Goal: Information Seeking & Learning: Learn about a topic

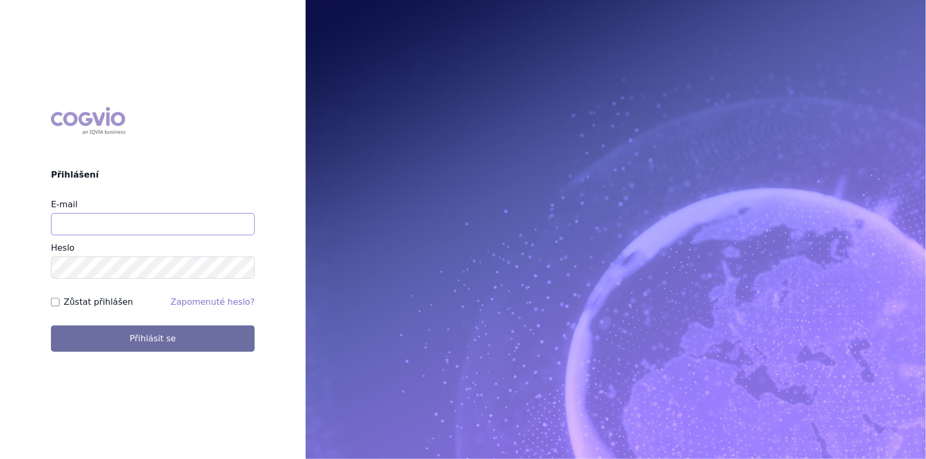
drag, startPoint x: 0, startPoint y: 0, endPoint x: 181, endPoint y: 225, distance: 288.7
click at [181, 225] on input "E-mail" at bounding box center [153, 224] width 204 height 22
type input "nikola.odlozilikova@vzp.cz"
click at [51, 326] on button "Přihlásit se" at bounding box center [153, 339] width 204 height 27
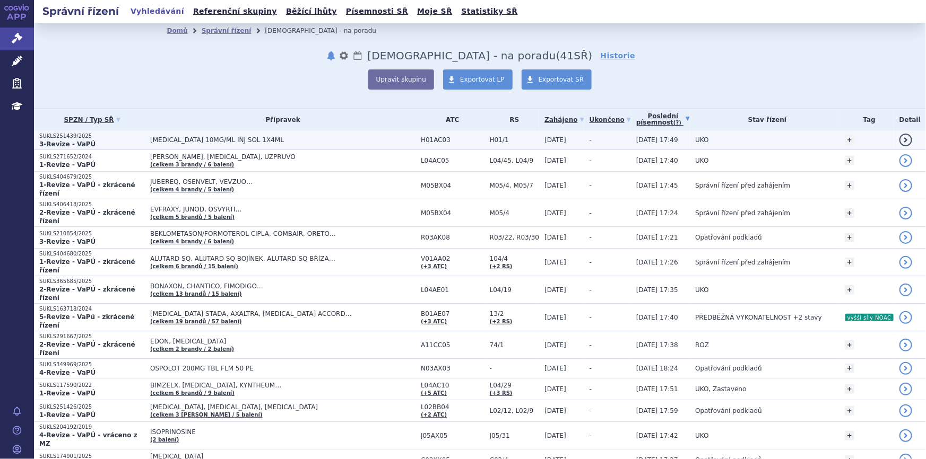
click at [266, 145] on td "[MEDICAL_DATA] 10MG/ML INJ SOL 1X4ML" at bounding box center [280, 141] width 271 height 20
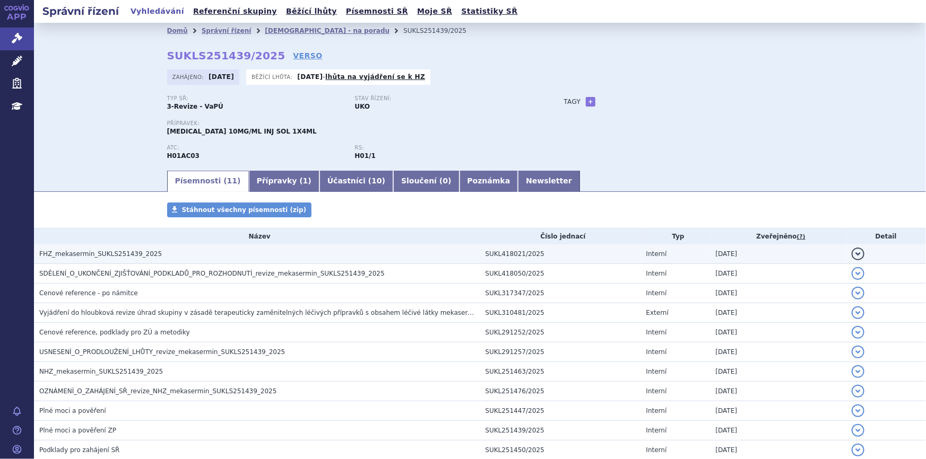
click at [338, 253] on h3 "FHZ_mekasermin_SUKLS251439_2025" at bounding box center [259, 254] width 441 height 11
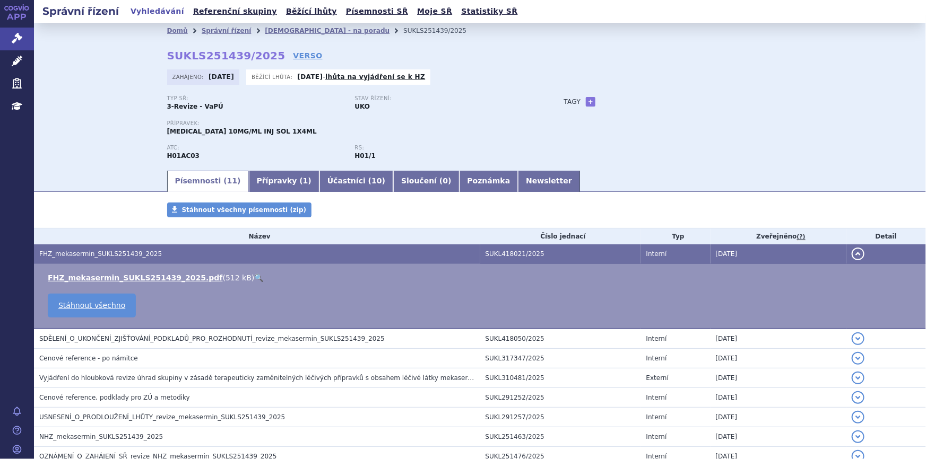
click at [254, 277] on link "🔍" at bounding box center [258, 278] width 9 height 8
click at [272, 177] on link "Přípravky ( 1 )" at bounding box center [284, 181] width 71 height 21
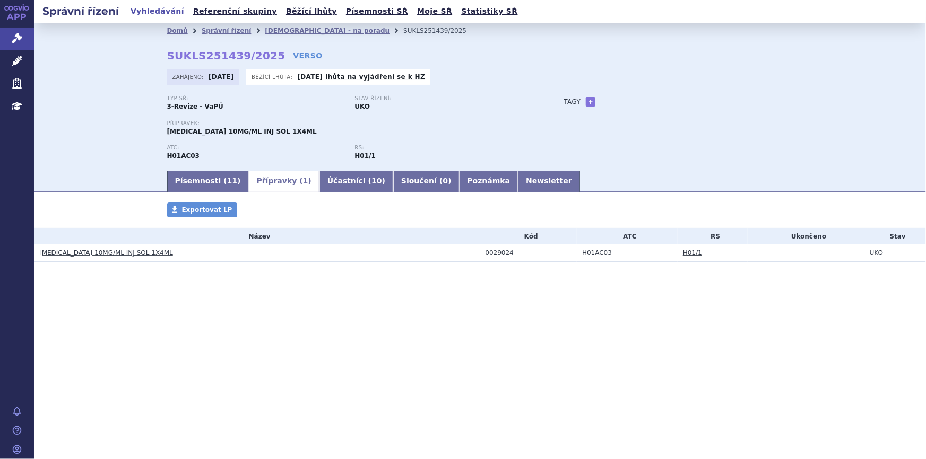
click at [497, 254] on div "0029024" at bounding box center [531, 252] width 92 height 7
copy div "0029024"
click at [216, 32] on link "Správní řízení" at bounding box center [227, 30] width 50 height 7
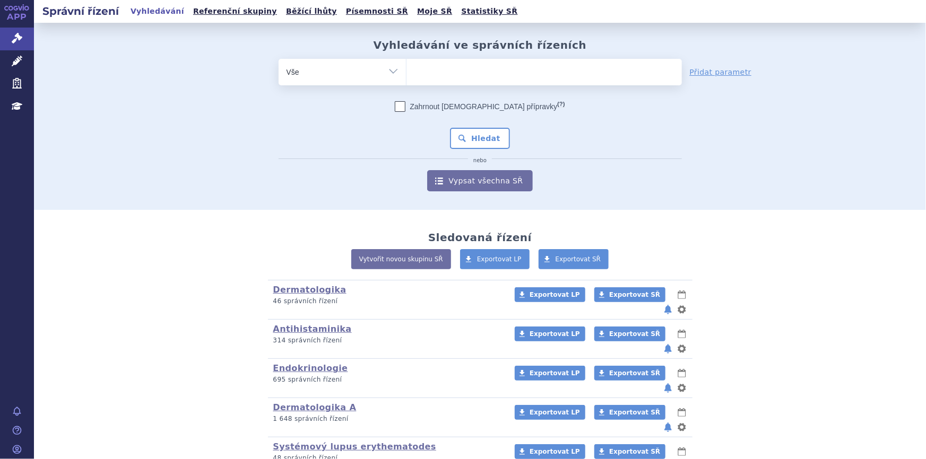
click at [414, 69] on input "search" at bounding box center [417, 70] width 6 height 13
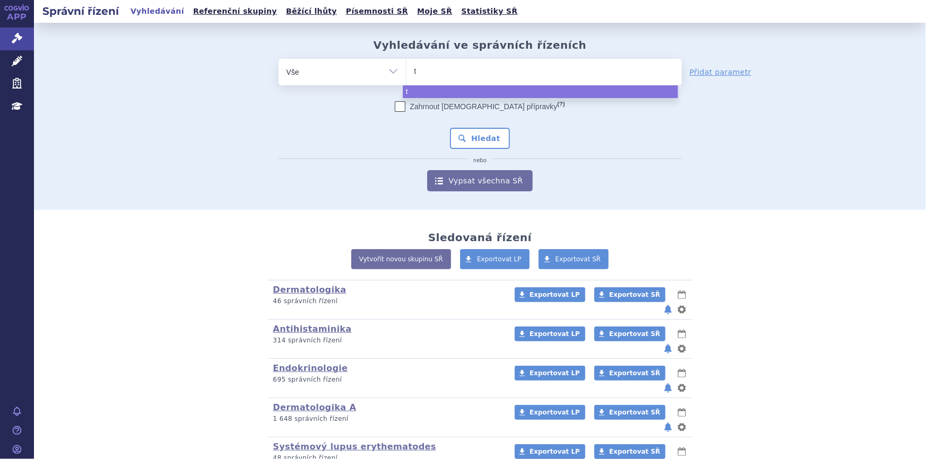
type input "ty"
type input "tyr"
type input "tyru"
type input "tyruk"
type input "tyruko"
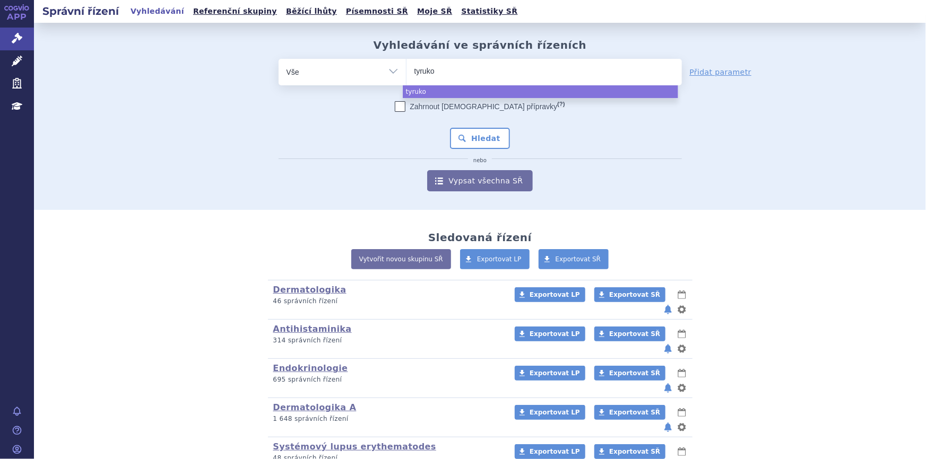
select select "tyruko"
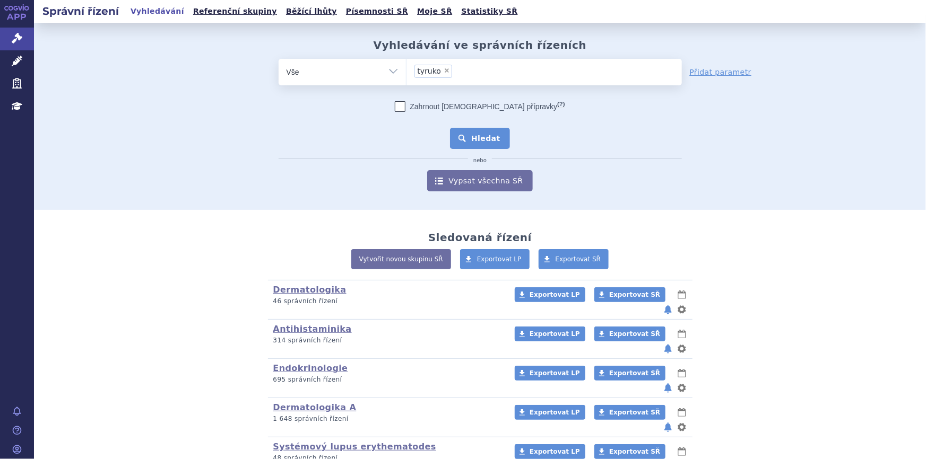
click at [472, 140] on button "Hledat" at bounding box center [480, 138] width 60 height 21
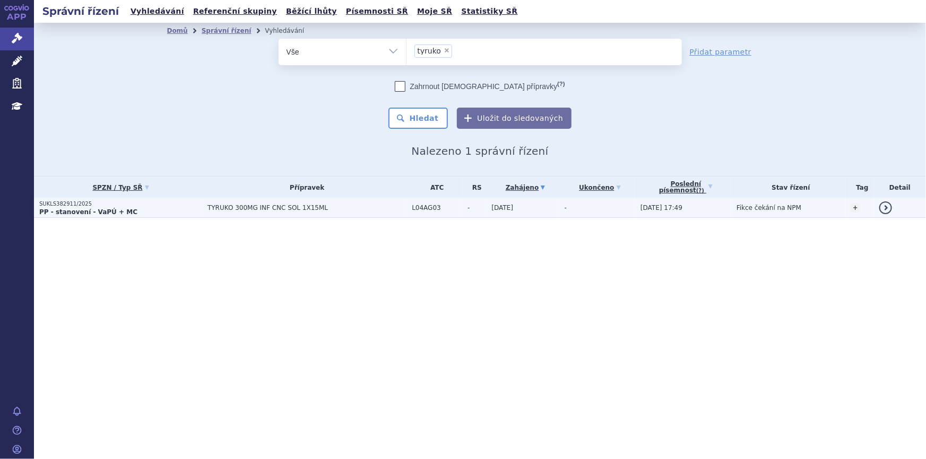
click at [438, 214] on td "L04AG03" at bounding box center [434, 208] width 56 height 20
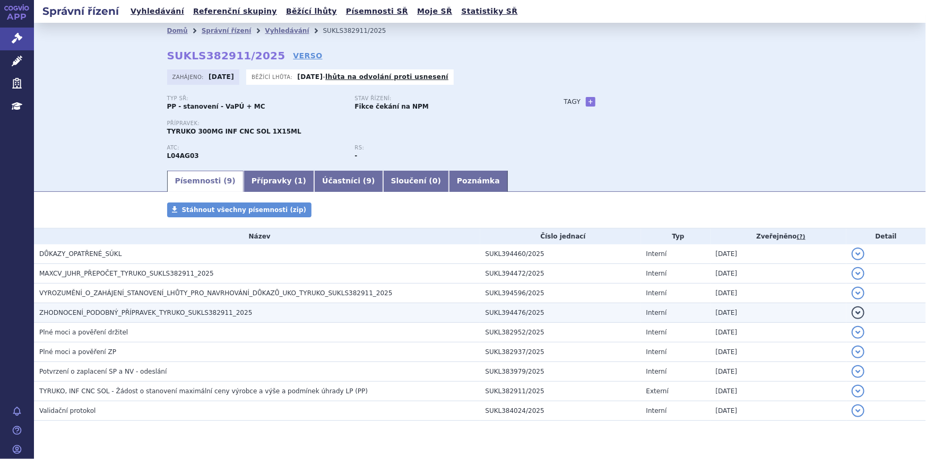
click at [163, 309] on span "ZHODNOCENÍ_PODOBNÝ_PŘÍPRAVEK_TYRUKO_SUKLS382911_2025" at bounding box center [145, 312] width 213 height 7
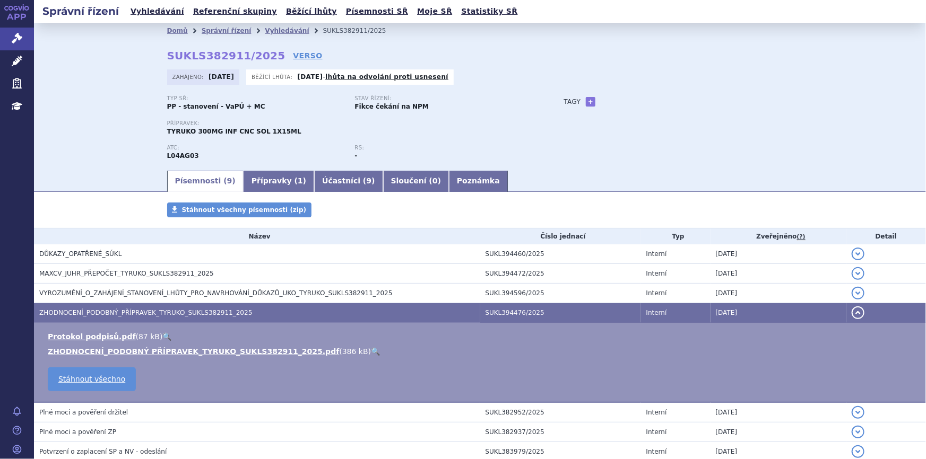
click at [371, 350] on link "🔍" at bounding box center [375, 352] width 9 height 8
click at [210, 28] on link "Správní řízení" at bounding box center [227, 30] width 50 height 7
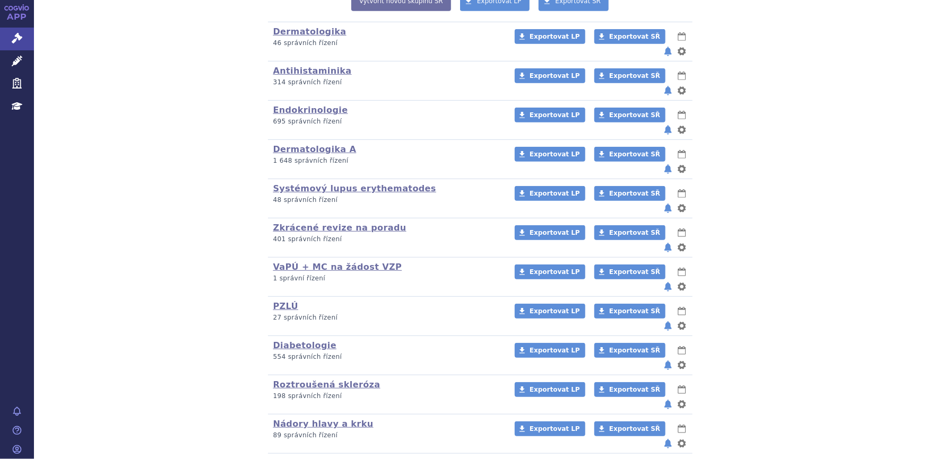
scroll to position [454, 0]
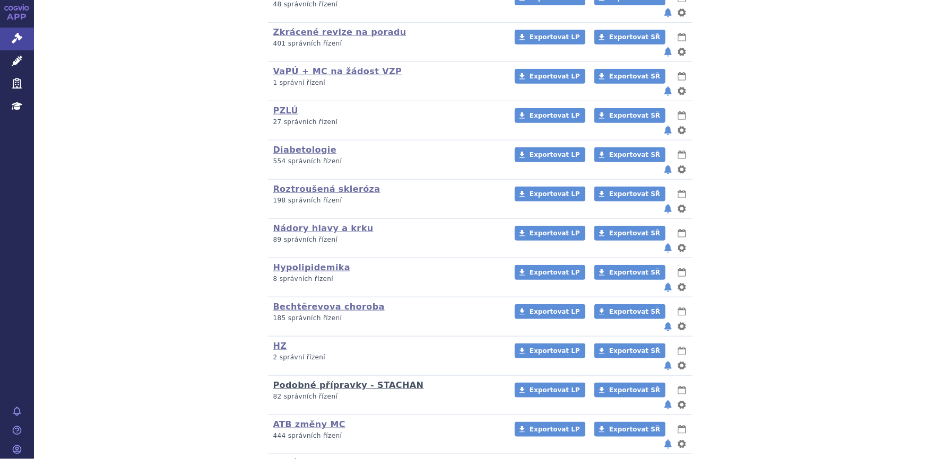
click at [292, 380] on link "Podobné přípravky - STACHAN" at bounding box center [348, 385] width 151 height 10
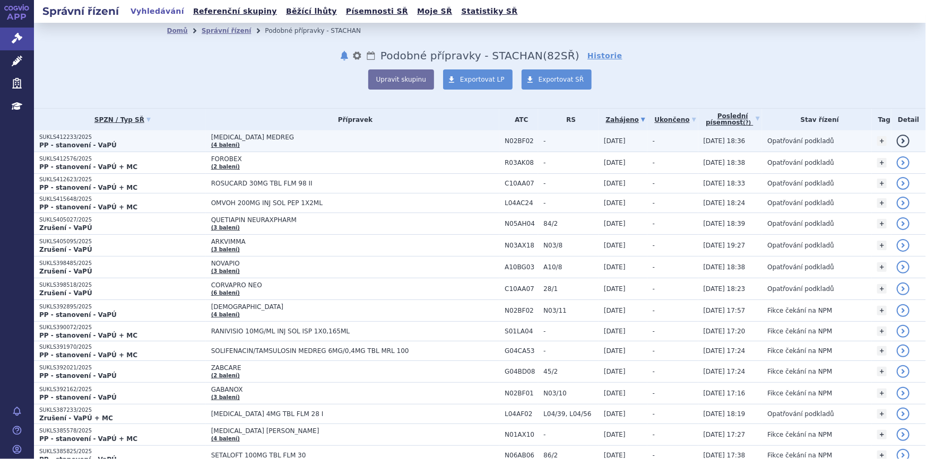
click at [290, 137] on span "PREGABALIN MEDREG" at bounding box center [343, 137] width 265 height 7
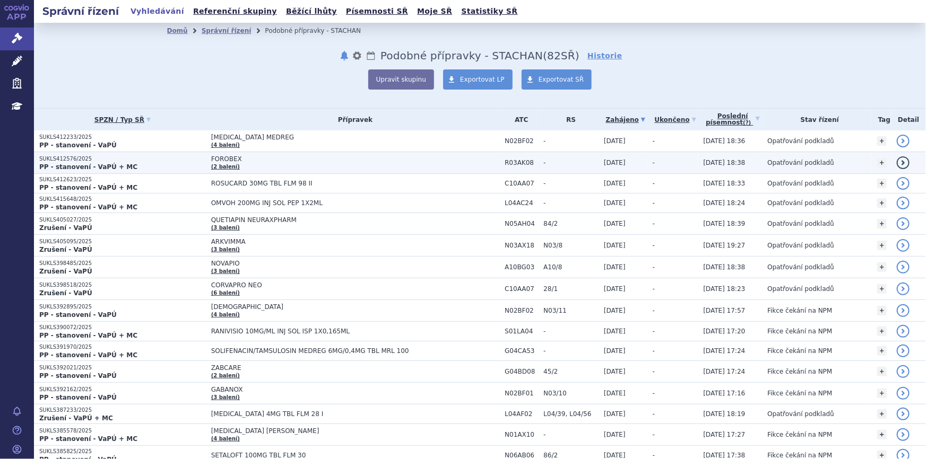
click at [296, 158] on span "FOROBEX" at bounding box center [343, 158] width 265 height 7
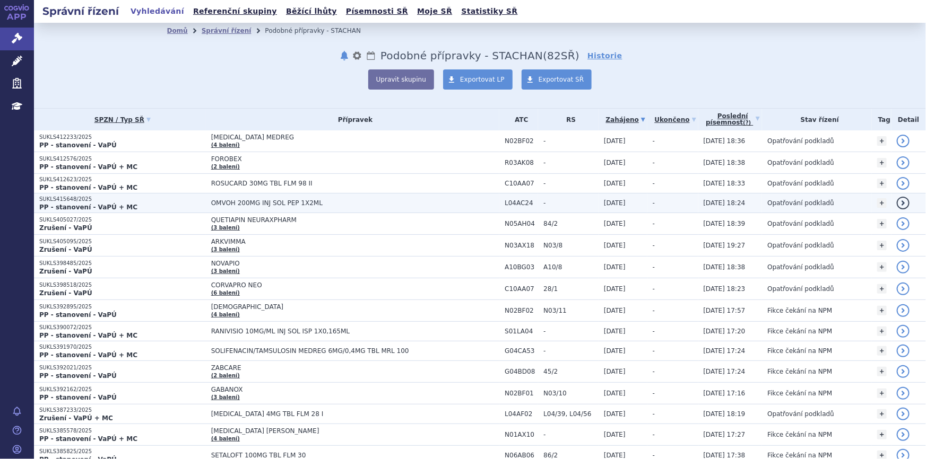
click at [297, 181] on span "ROSUCARD 30MG TBL FLM 98 II" at bounding box center [343, 183] width 265 height 7
click at [297, 198] on td "OMVOH 200MG INJ SOL PEP 1X2ML" at bounding box center [353, 204] width 294 height 20
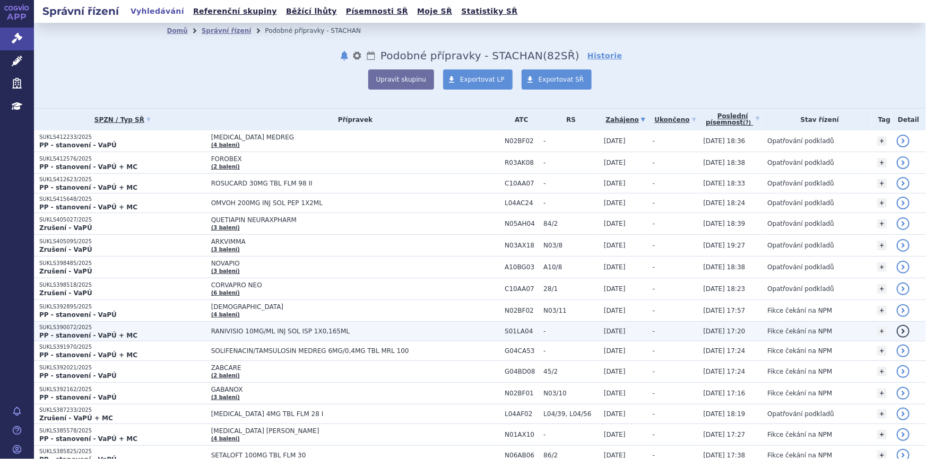
click at [238, 331] on span "RANIVISIO 10MG/ML INJ SOL ISP 1X0,165ML" at bounding box center [343, 331] width 265 height 7
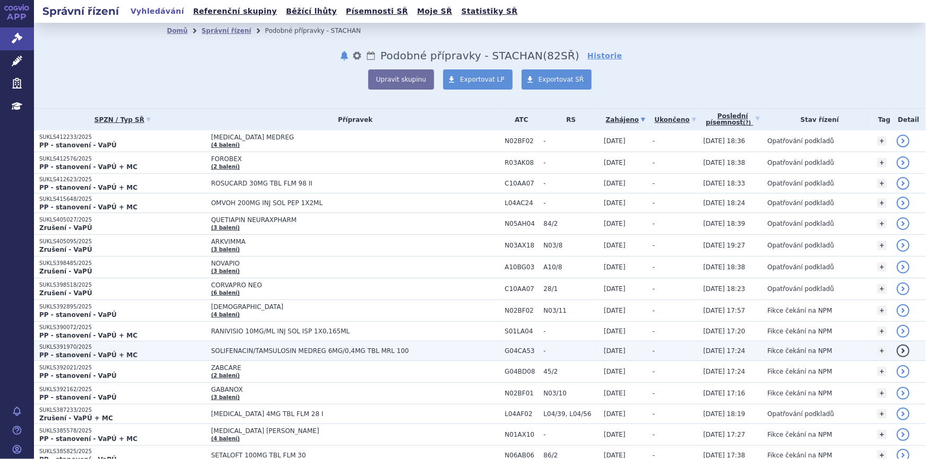
click at [232, 351] on span "SOLIFENACIN/TAMSULOSIN MEDREG 6MG/0,4MG TBL MRL 100" at bounding box center [343, 351] width 265 height 7
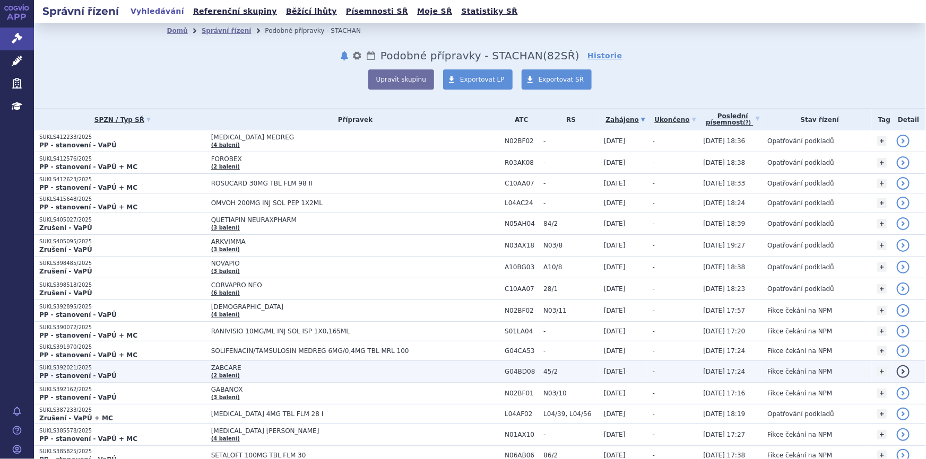
click at [233, 367] on span "ZABCARE" at bounding box center [343, 368] width 265 height 7
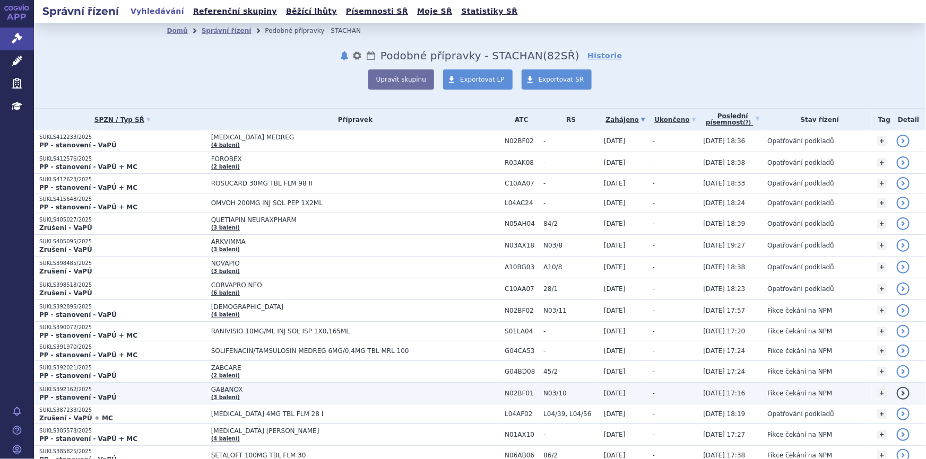
click at [239, 393] on span "GABANOX" at bounding box center [343, 389] width 265 height 7
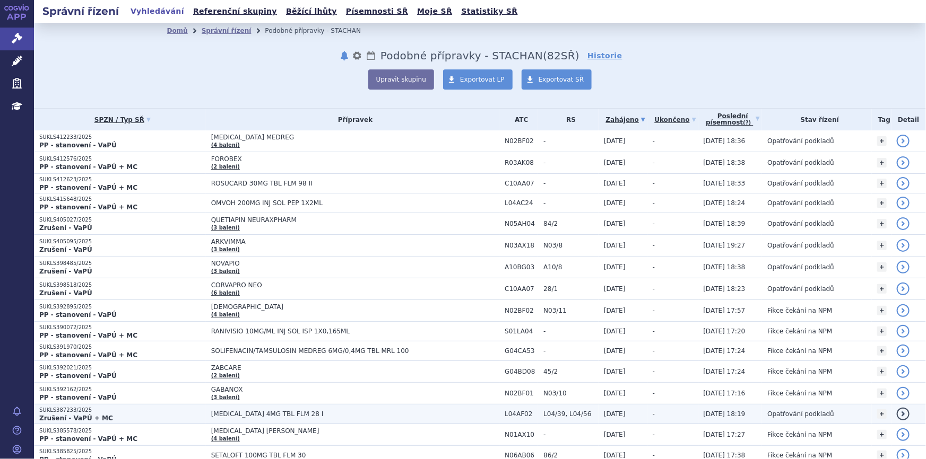
click at [240, 411] on span "OLUMIANT 4MG TBL FLM 28 I" at bounding box center [343, 414] width 265 height 7
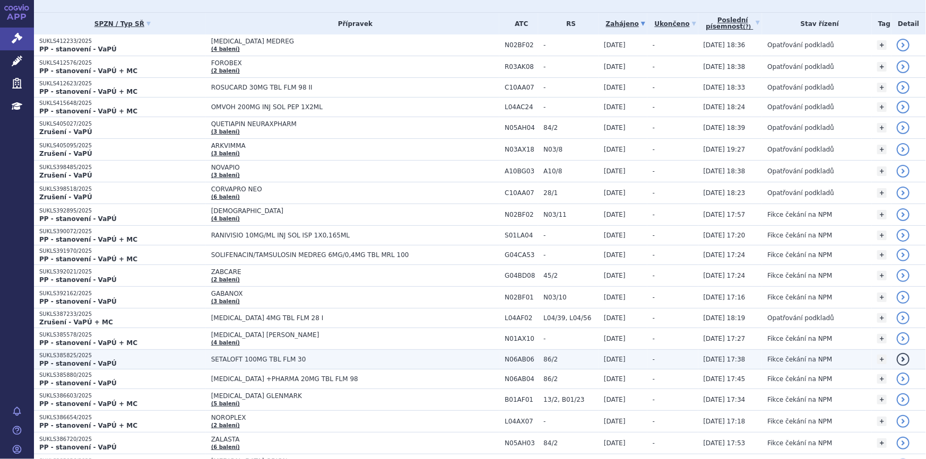
click at [242, 360] on span "SETALOFT 100MG TBL FLM 30" at bounding box center [343, 359] width 265 height 7
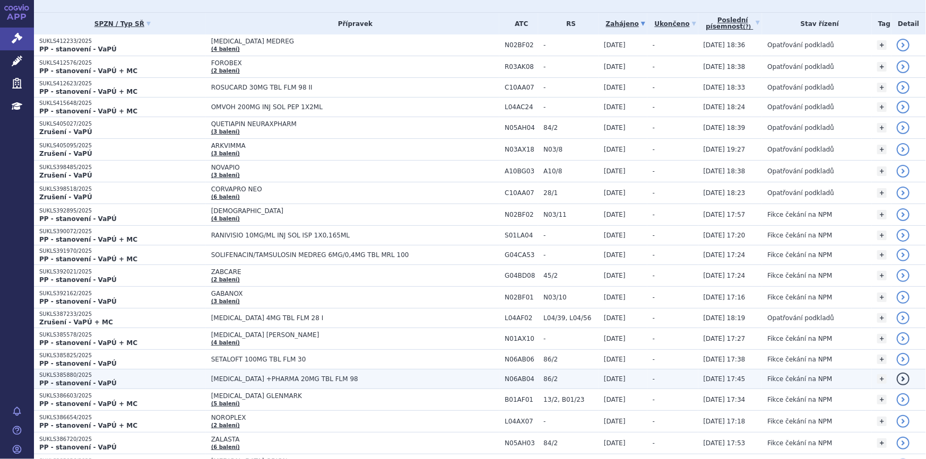
click at [298, 382] on td "CITALOPRAM +PHARMA 20MG TBL FLM 98" at bounding box center [353, 380] width 294 height 20
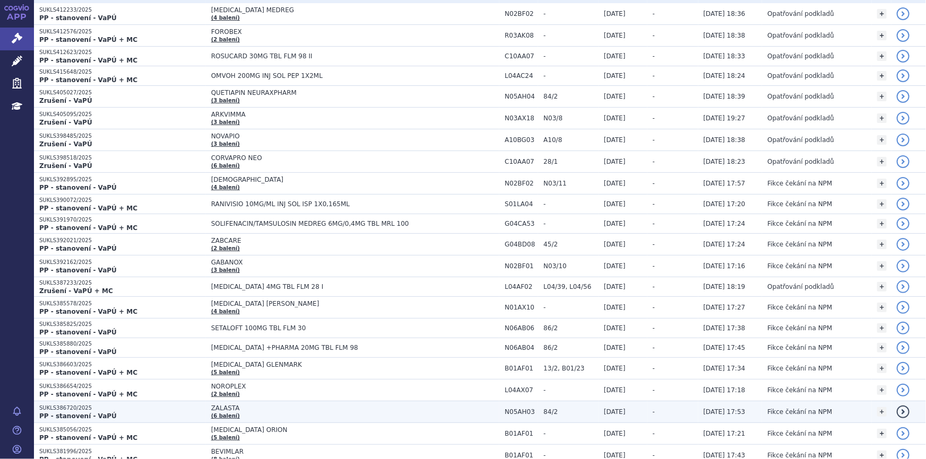
scroll to position [144, 0]
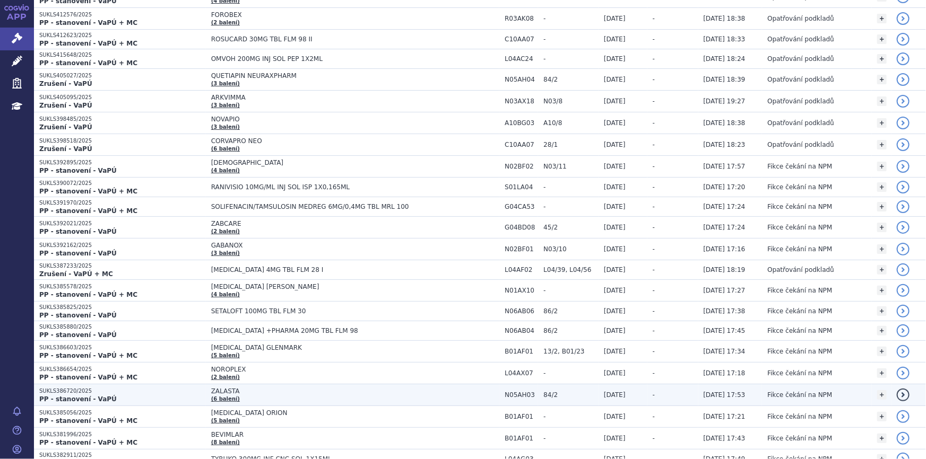
click at [216, 390] on span "ZALASTA" at bounding box center [343, 391] width 265 height 7
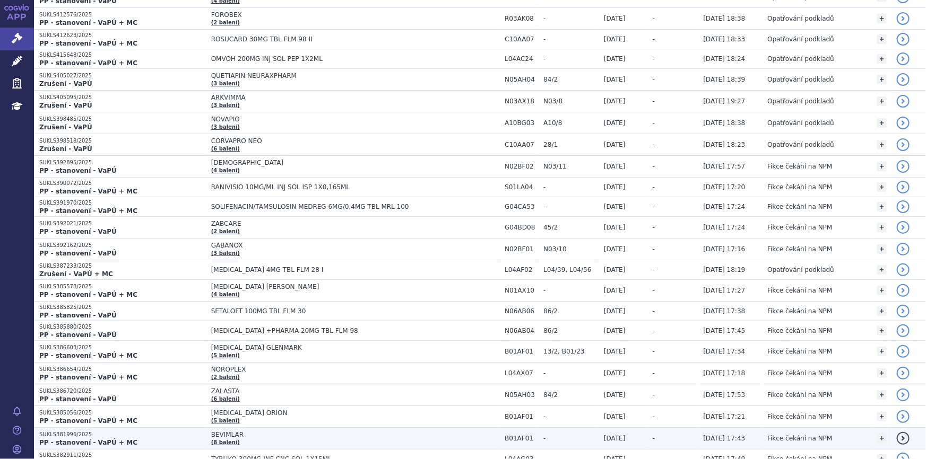
click at [230, 438] on td "BEVIMLAR (8 balení)" at bounding box center [353, 439] width 294 height 22
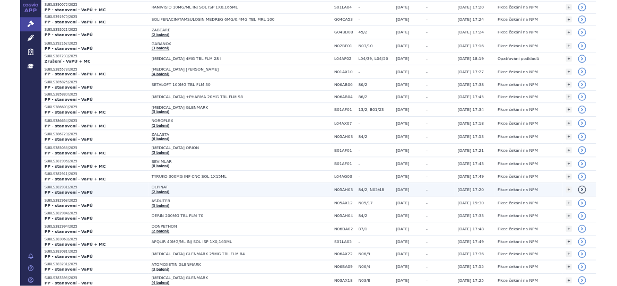
scroll to position [337, 0]
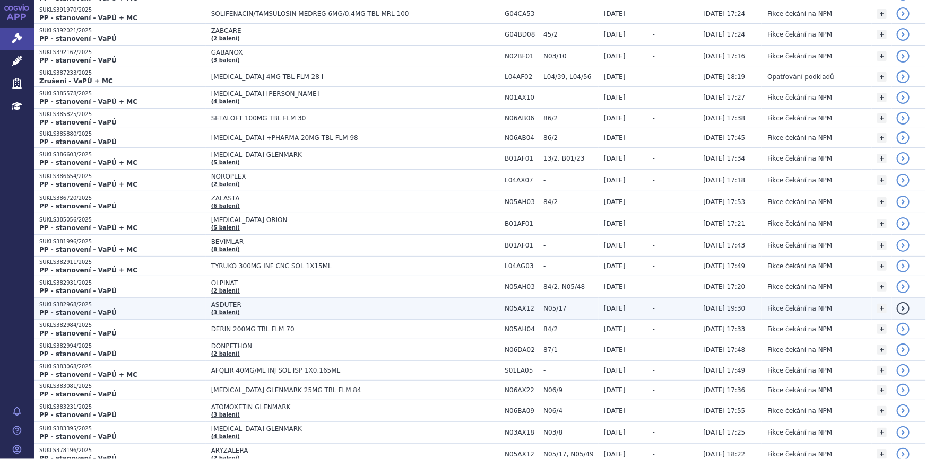
click at [235, 301] on span "ASDUTER" at bounding box center [343, 304] width 265 height 7
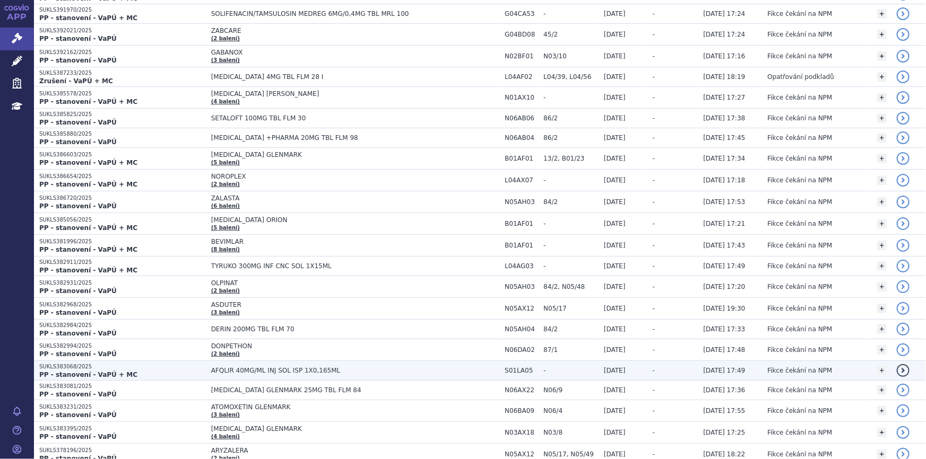
click at [233, 371] on span "AFQLIR 40MG/ML INJ SOL ISP 1X0,165ML" at bounding box center [343, 370] width 265 height 7
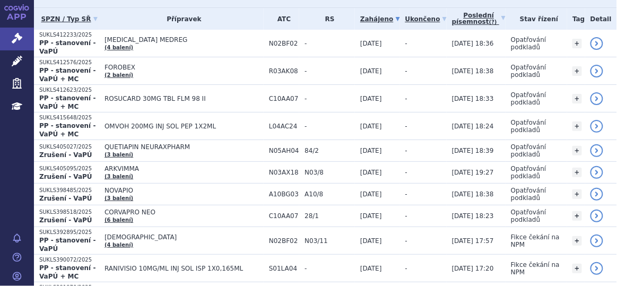
scroll to position [0, 0]
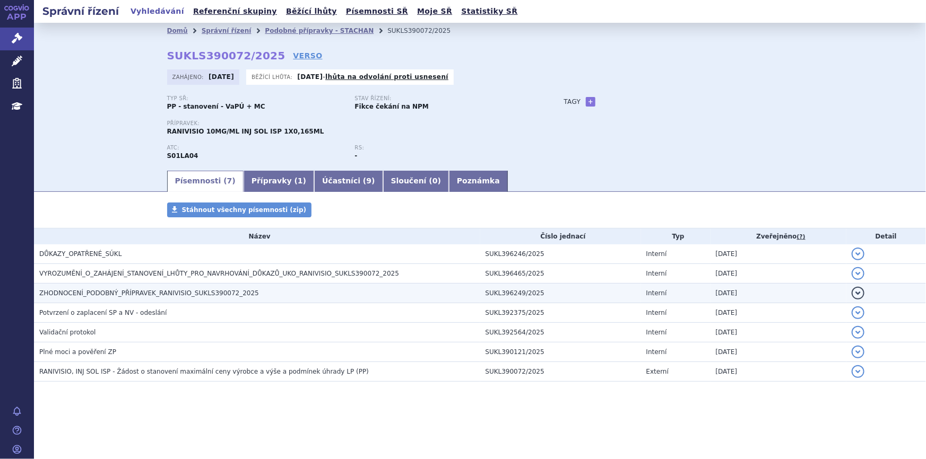
click at [179, 291] on span "ZHODNOCENÍ_PODOBNÝ_PŘÍPRAVEK_RANIVISIO_SUKLS390072_2025" at bounding box center [149, 293] width 220 height 7
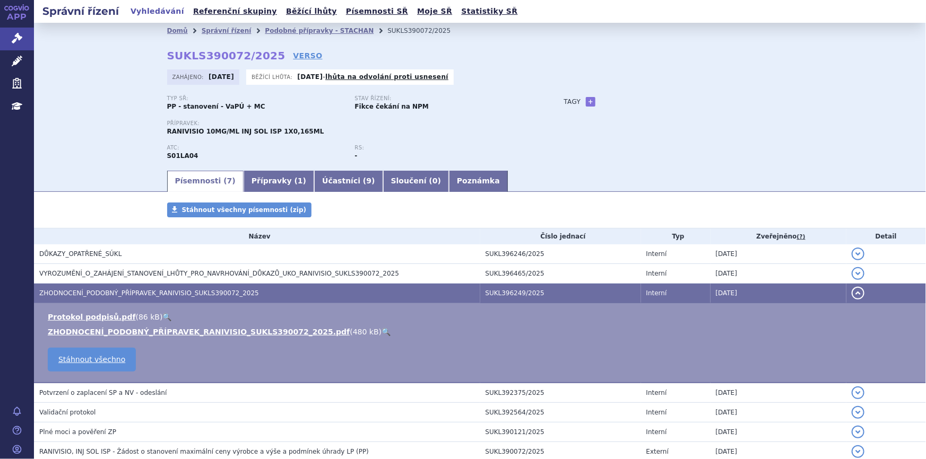
click at [381, 329] on link "🔍" at bounding box center [385, 332] width 9 height 8
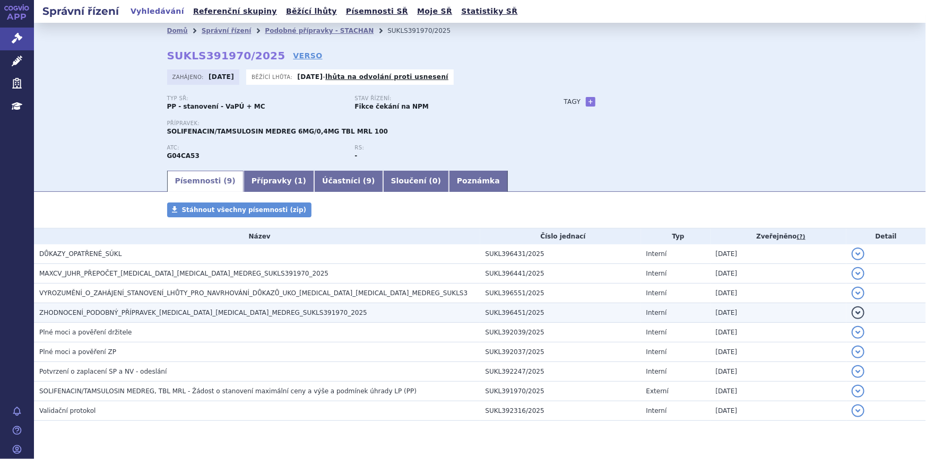
click at [220, 310] on span "ZHODNOCENÍ_PODOBNÝ_PŘÍPRAVEK_SOLIFENACIN_TAMSULOSIN_MEDREG_SUKLS391970_2025" at bounding box center [203, 312] width 328 height 7
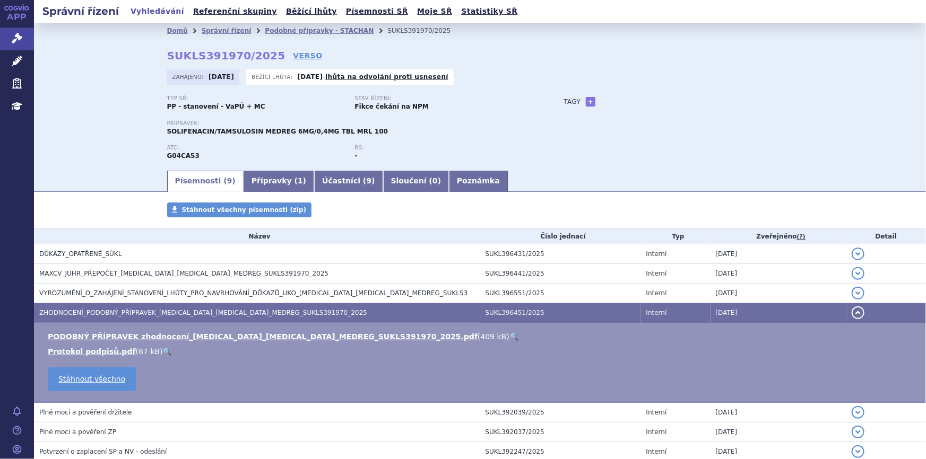
click at [509, 333] on link "🔍" at bounding box center [513, 337] width 9 height 8
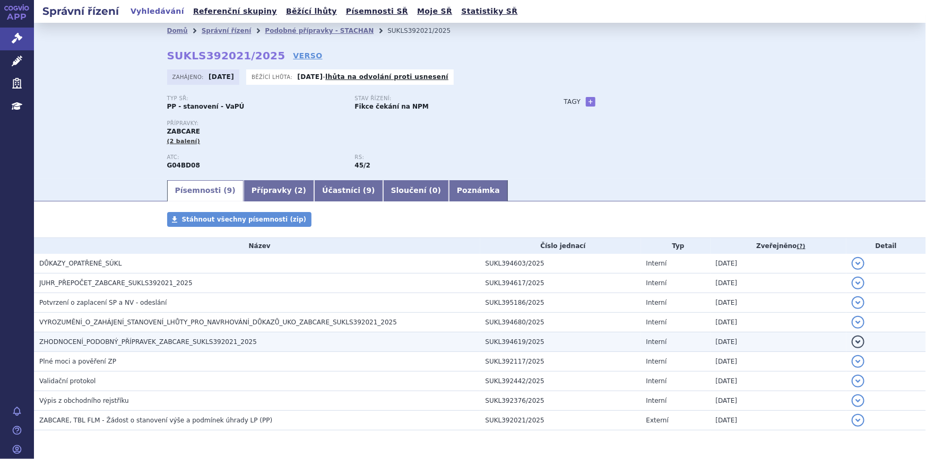
click at [133, 339] on span "ZHODNOCENÍ_PODOBNÝ_PŘÍPRAVEK_ZABCARE_SUKLS392021_2025" at bounding box center [148, 342] width 218 height 7
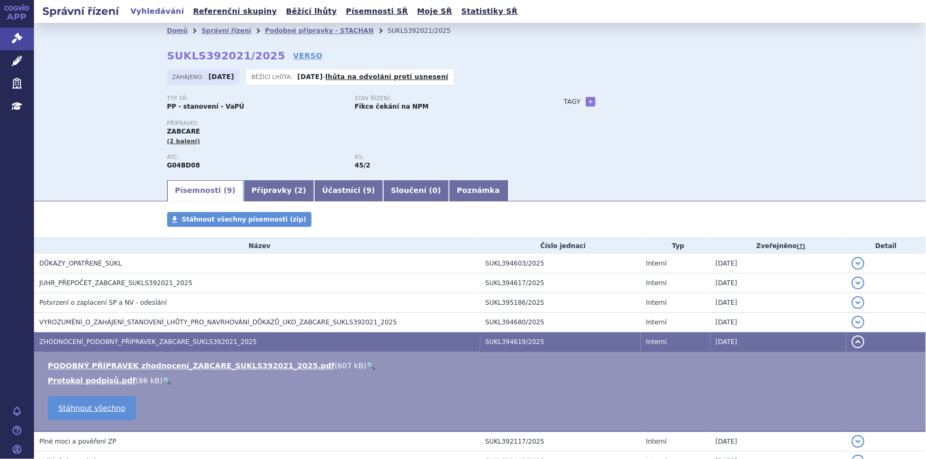
click at [366, 363] on link "🔍" at bounding box center [370, 366] width 9 height 8
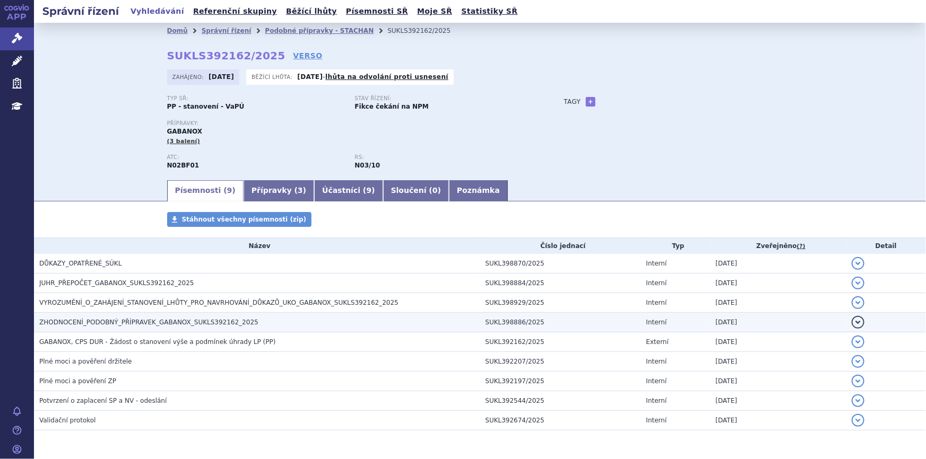
click at [168, 322] on span "ZHODNOCENÍ_PODOBNÝ_PŘÍPRAVEK_GABANOX_SUKLS392162_2025" at bounding box center [148, 322] width 219 height 7
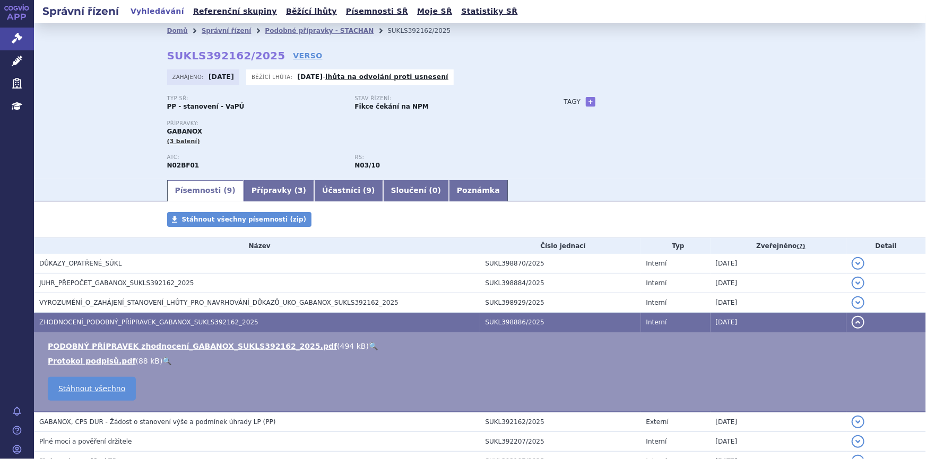
click at [369, 344] on link "🔍" at bounding box center [373, 346] width 9 height 8
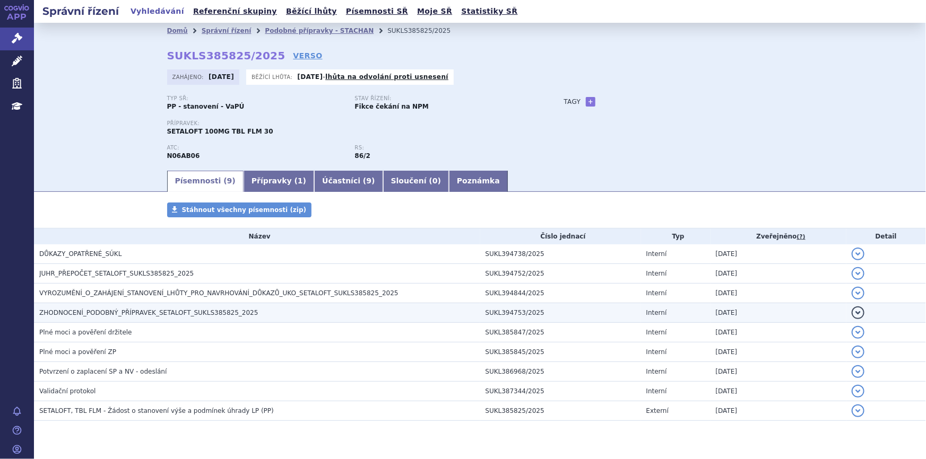
click at [171, 313] on span "ZHODNOCENÍ_PODOBNÝ_PŘÍPRAVEK_SETALOFT_SUKLS385825_2025" at bounding box center [148, 312] width 219 height 7
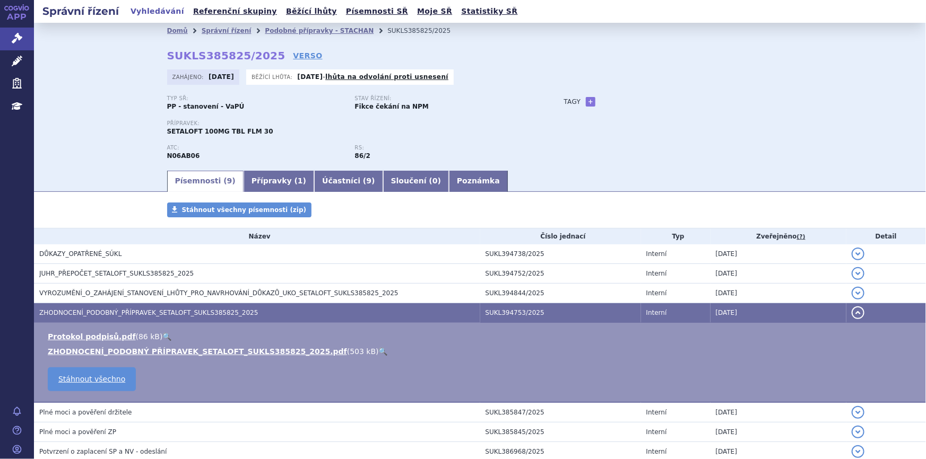
click at [379, 351] on link "🔍" at bounding box center [383, 352] width 9 height 8
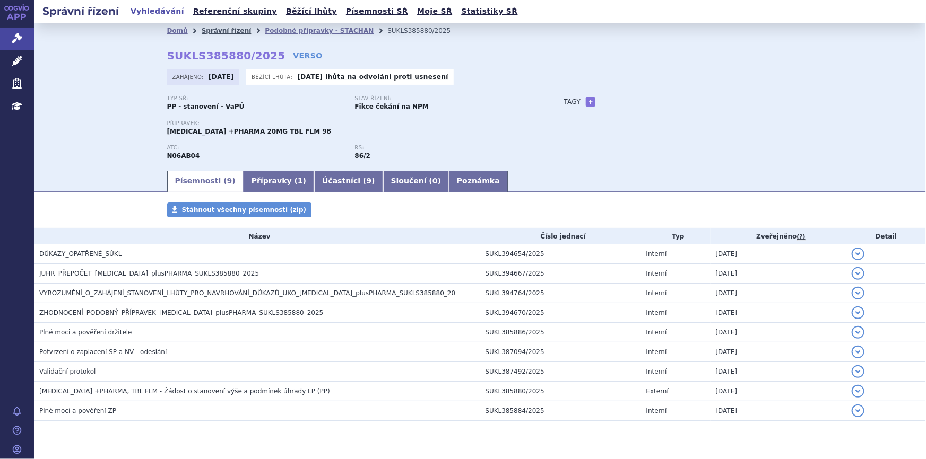
click at [224, 27] on link "Správní řízení" at bounding box center [227, 30] width 50 height 7
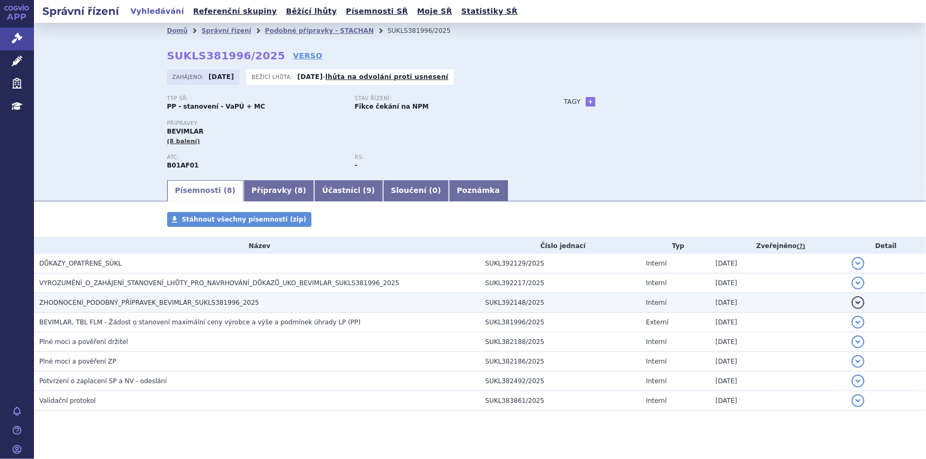
click at [280, 302] on h3 "ZHODNOCENÍ_PODOBNÝ_PŘÍPRAVEK_BEVIMLAR_SUKLS381996_2025" at bounding box center [259, 303] width 441 height 11
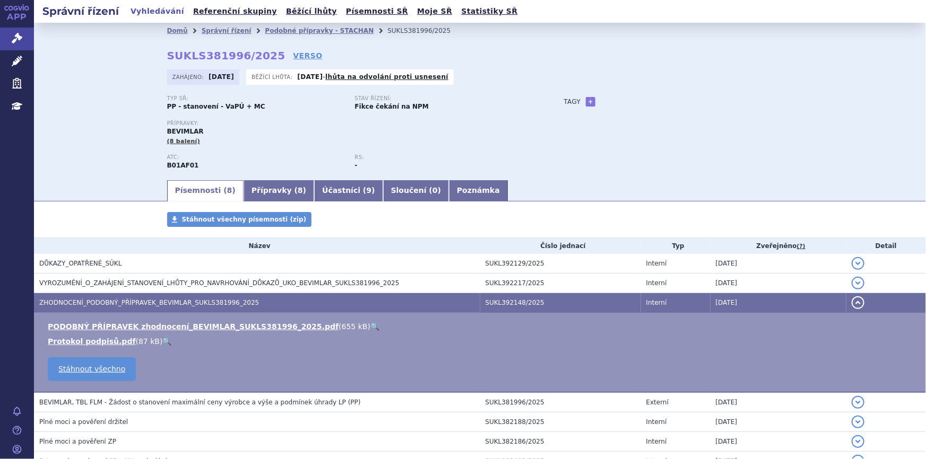
click at [370, 325] on link "🔍" at bounding box center [374, 327] width 9 height 8
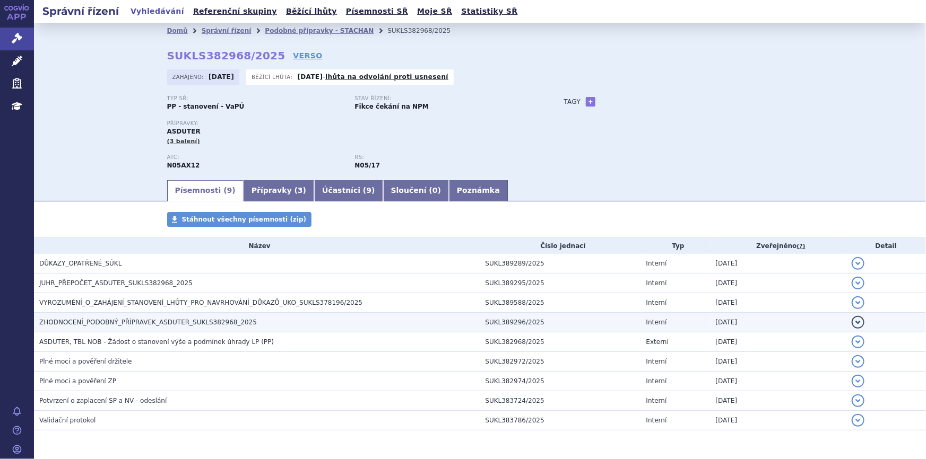
click at [117, 324] on span "ZHODNOCENÍ_PODOBNÝ_PŘÍPRAVEK_ASDUTER_SUKLS382968_2025" at bounding box center [148, 322] width 218 height 7
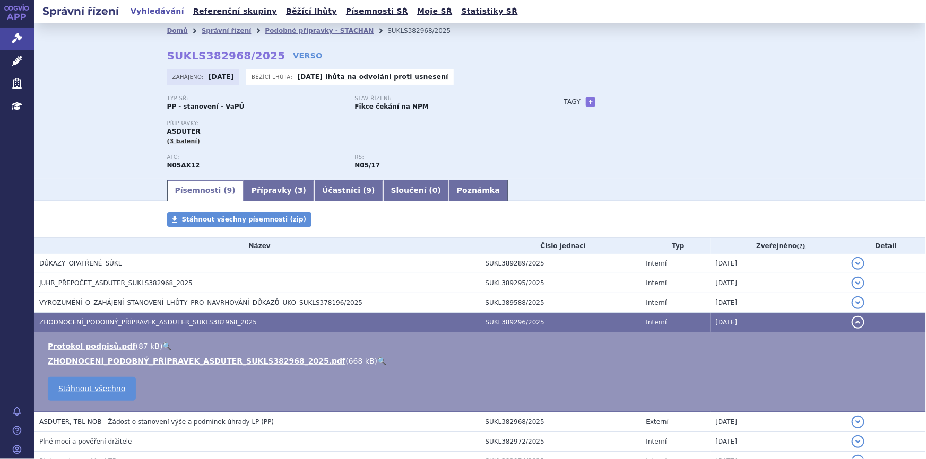
click at [377, 358] on link "🔍" at bounding box center [381, 361] width 9 height 8
drag, startPoint x: 217, startPoint y: 29, endPoint x: 617, endPoint y: 100, distance: 405.8
click at [218, 29] on link "Správní řízení" at bounding box center [227, 30] width 50 height 7
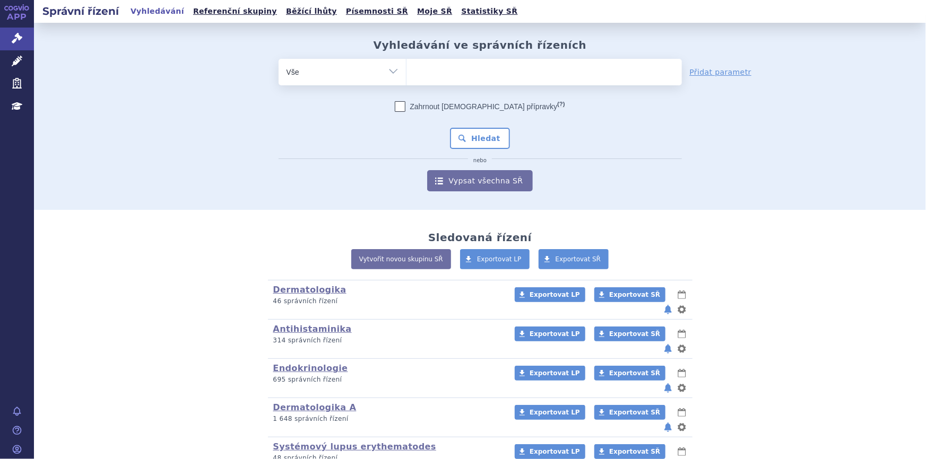
click at [578, 78] on ul at bounding box center [543, 70] width 275 height 22
click at [406, 78] on select at bounding box center [406, 71] width 1 height 27
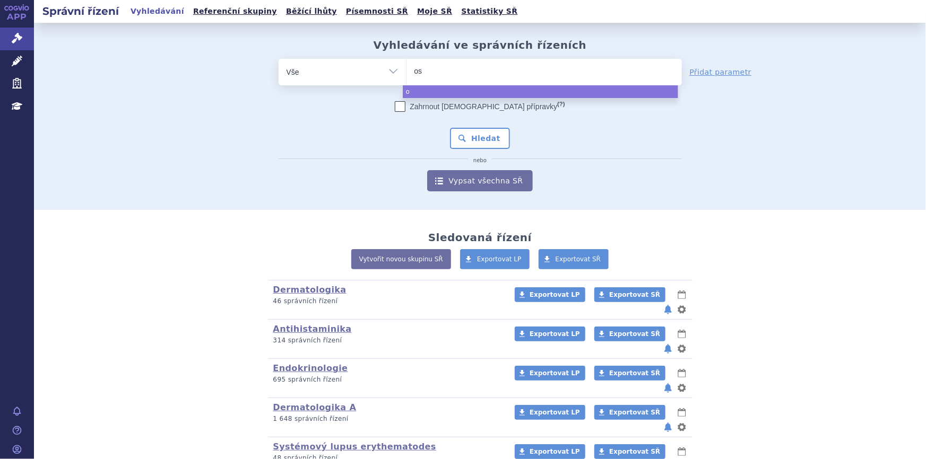
type input "ose"
type input "osen"
type input "osenve"
type input "osenvelz"
type input "osenvelzt"
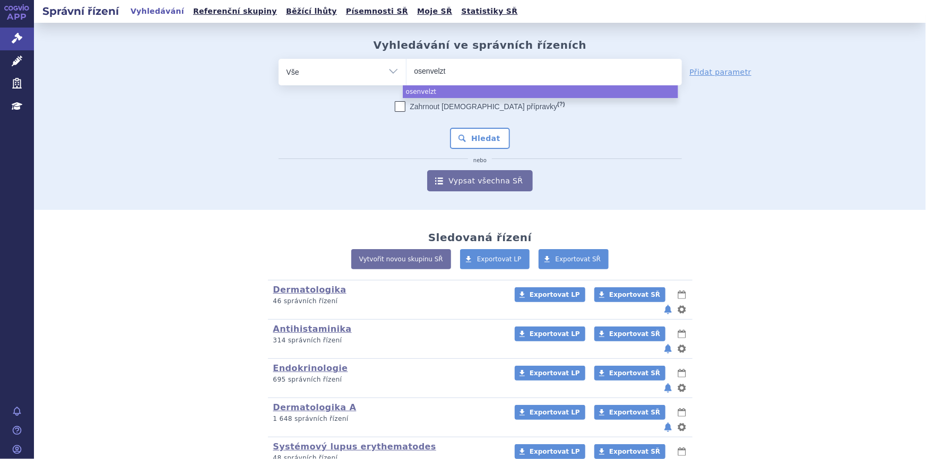
type input "osenvelz"
type input "osenvel"
type input "osenvelt"
select select "osenvelt"
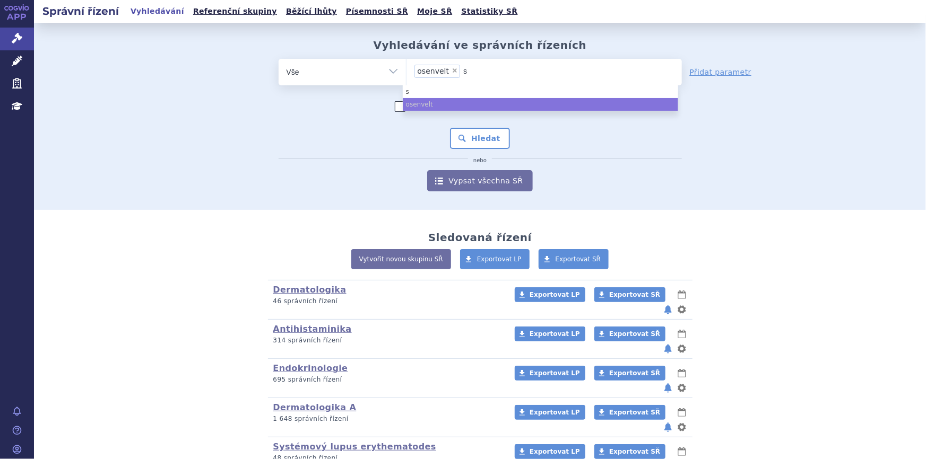
type input "st"
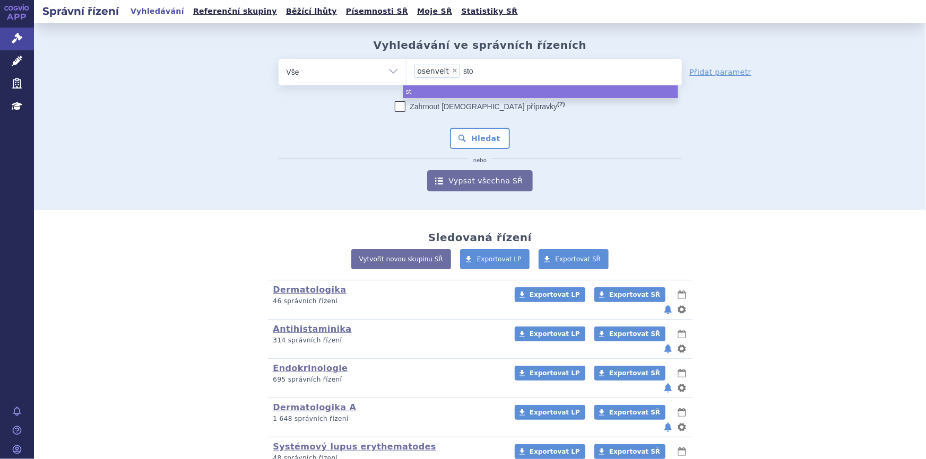
type input "stob"
type input "stobo"
type input "stobocl"
type input "stoboclo"
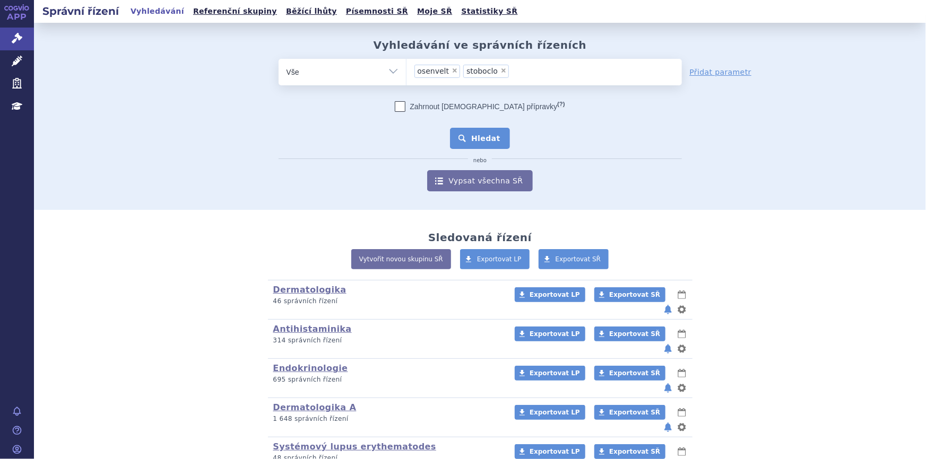
click at [484, 142] on button "Hledat" at bounding box center [480, 138] width 60 height 21
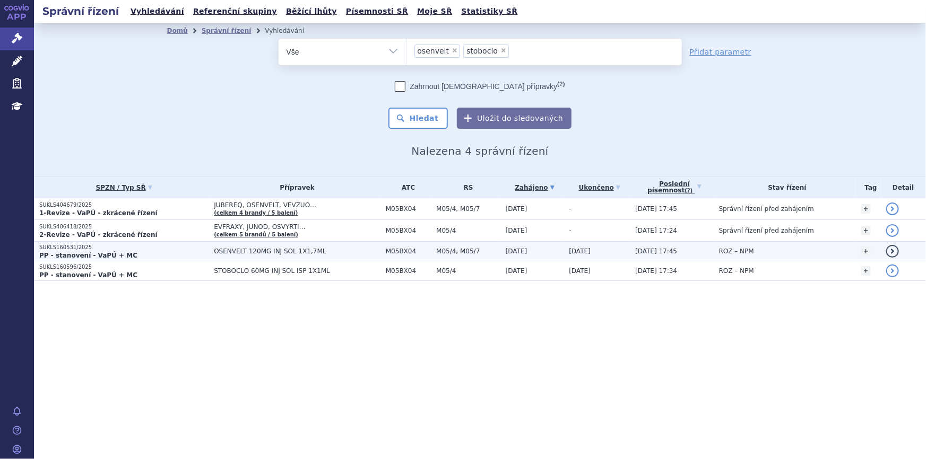
click at [317, 250] on span "OSENVELT 120MG INJ SOL 1X1,7ML" at bounding box center [297, 251] width 167 height 7
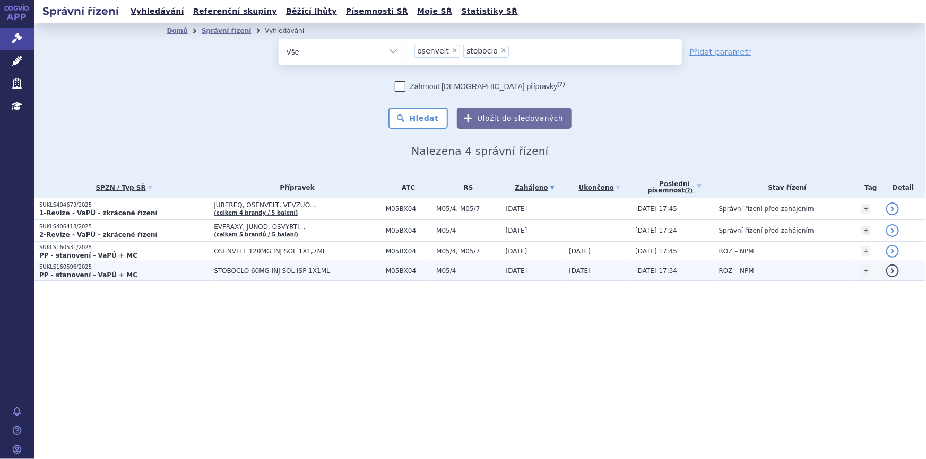
click at [315, 272] on span "STOBOCLO 60MG INJ SOL ISP 1X1ML" at bounding box center [297, 270] width 167 height 7
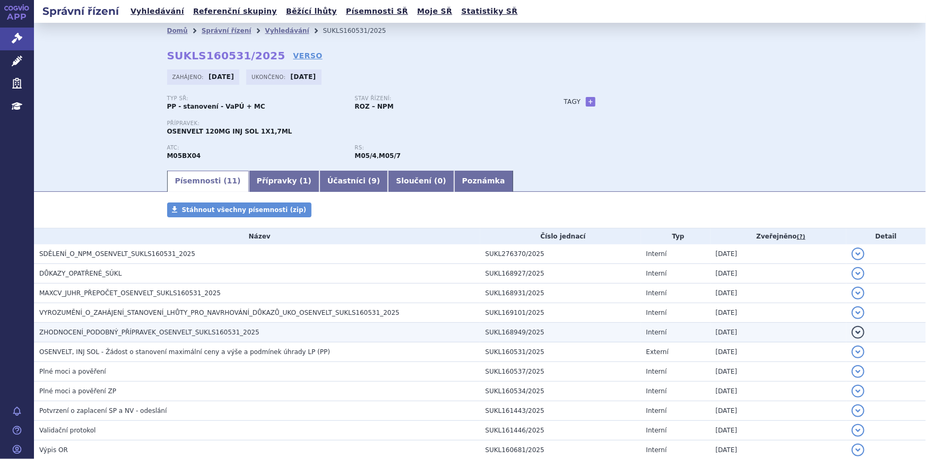
scroll to position [48, 0]
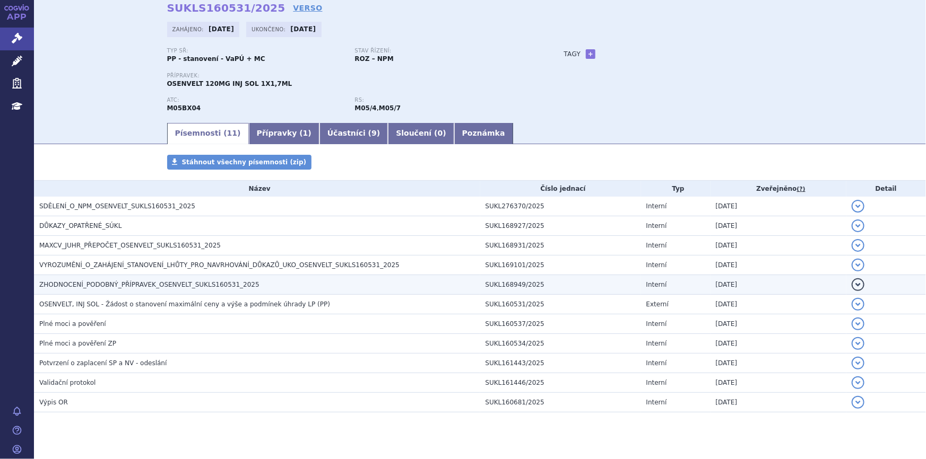
click at [119, 282] on span "ZHODNOCENÍ_PODOBNÝ_PŘÍPRAVEK_OSENVELT_SUKLS160531_2025" at bounding box center [149, 284] width 220 height 7
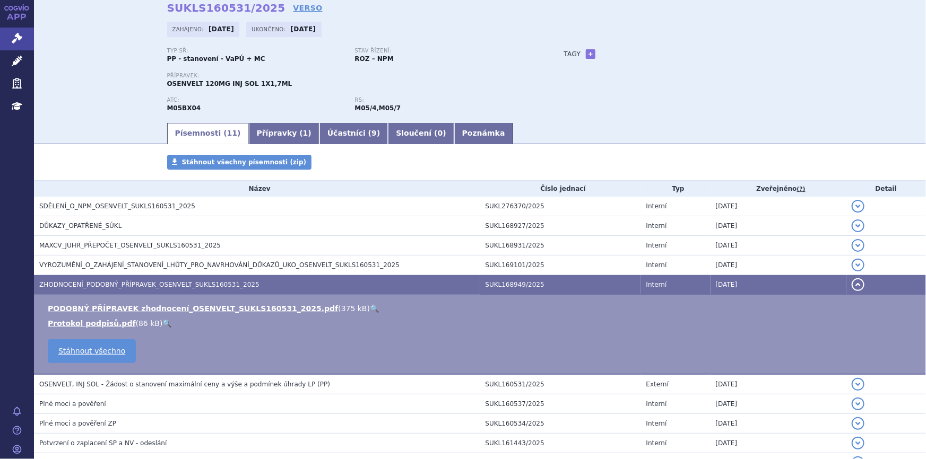
click at [370, 305] on link "🔍" at bounding box center [374, 309] width 9 height 8
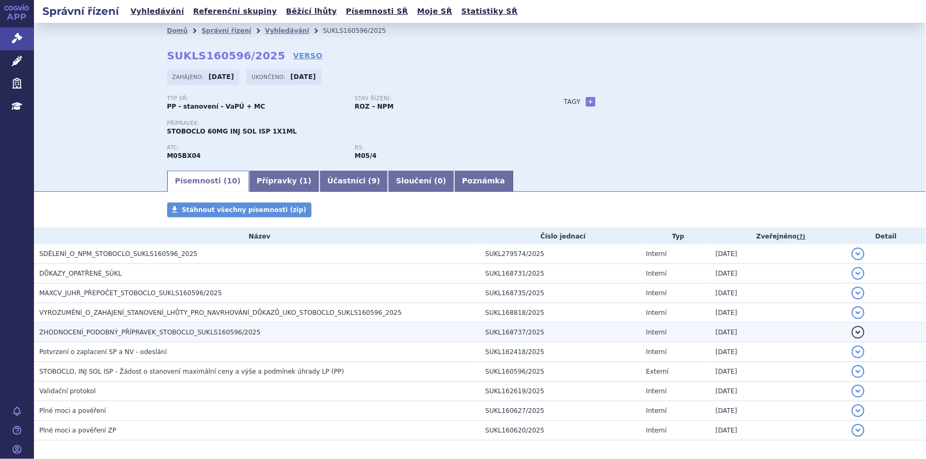
click at [116, 337] on h3 "ZHODNOCENÍ_PODOBNÝ_PŘÍPRAVEK_STOBOCLO_SUKLS160596/2025" at bounding box center [259, 332] width 441 height 11
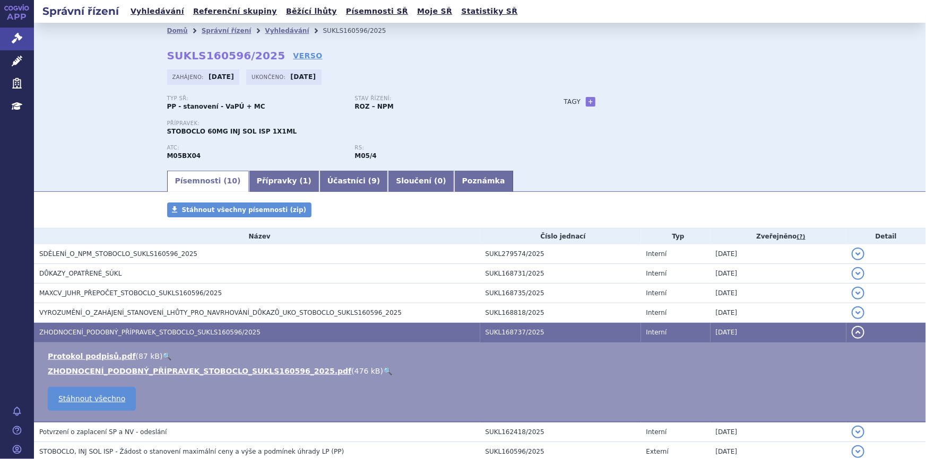
click at [383, 371] on link "🔍" at bounding box center [387, 371] width 9 height 8
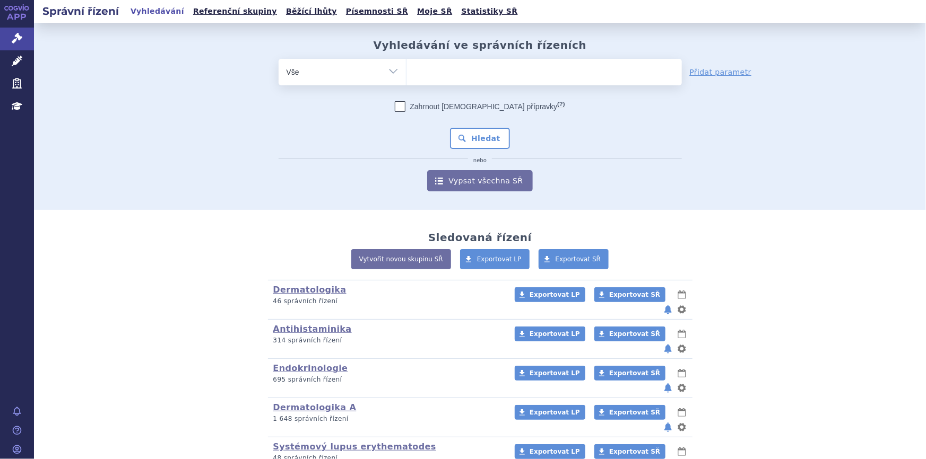
type input "SUKLS365685/2025"
select select "SUKLS365685/2025"
click at [478, 142] on button "Hledat" at bounding box center [480, 138] width 60 height 21
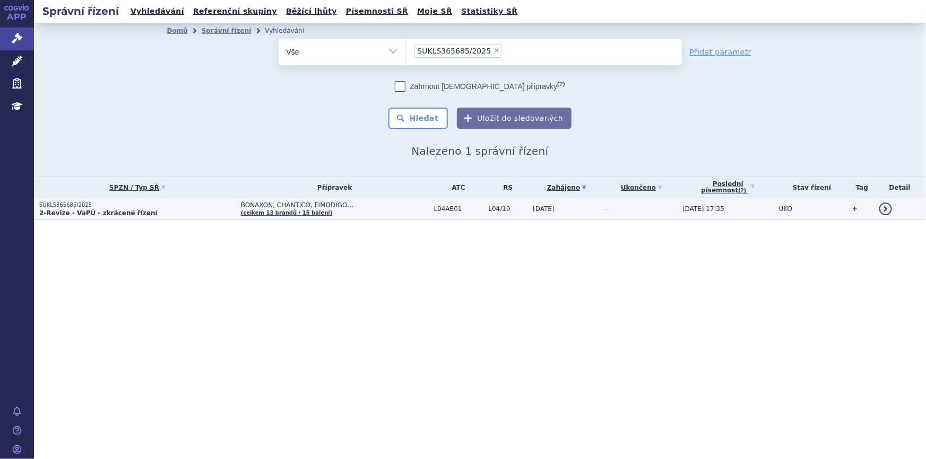
click at [180, 212] on p "2-Revize - VaPÚ - zkrácené řízení" at bounding box center [137, 213] width 196 height 8
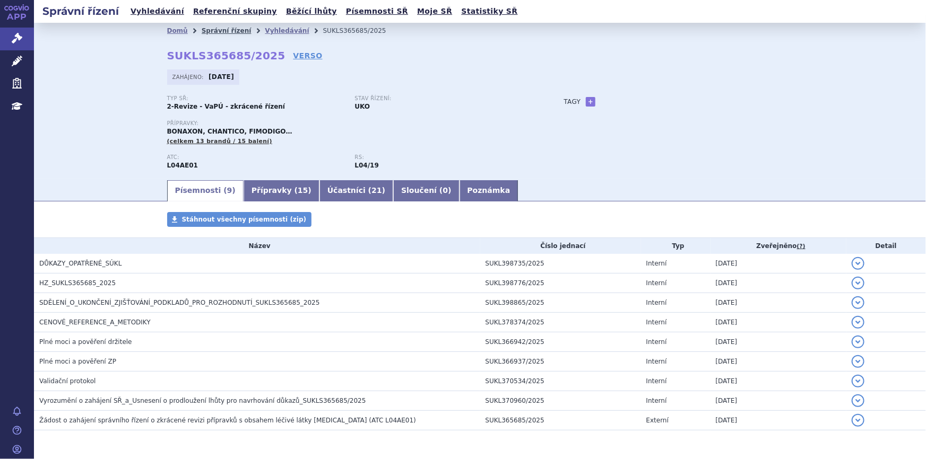
click at [224, 33] on link "Správní řízení" at bounding box center [227, 30] width 50 height 7
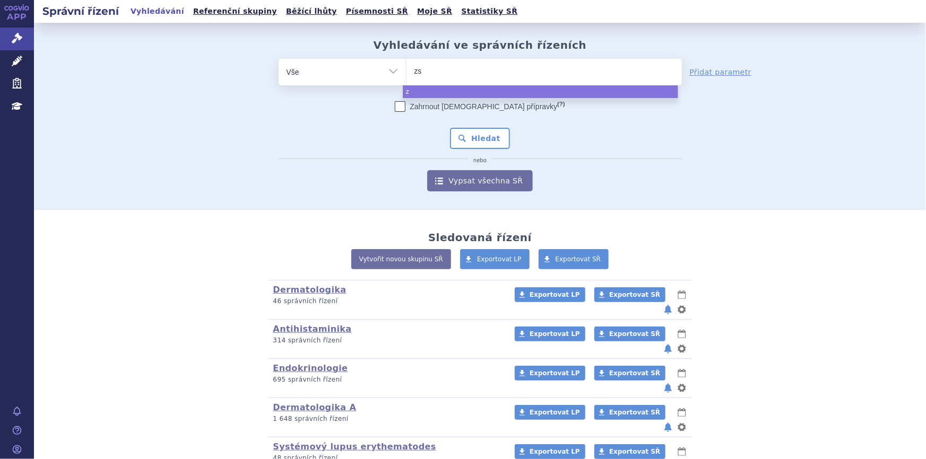
type input "zsv"
type input "zsves"
type input "zsvesca"
type input "zsves"
type input "zsve"
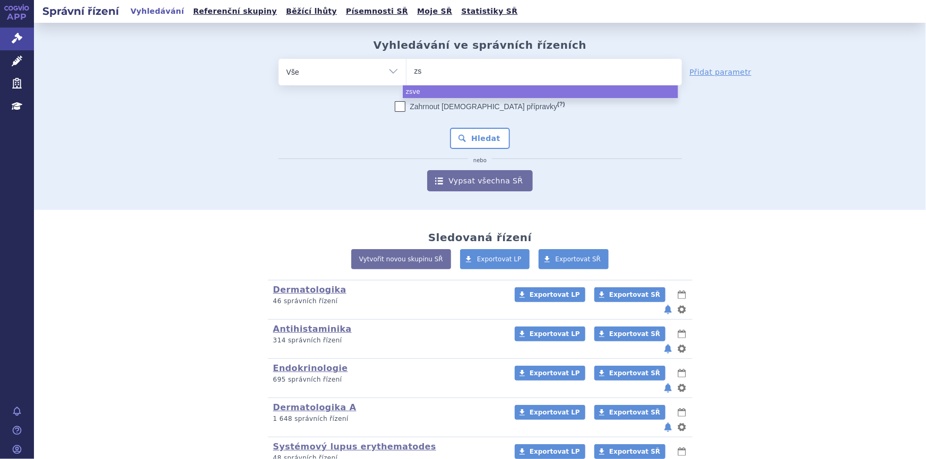
type input "z"
type input "za"
type input "zave"
type input "zaves"
type input "zavesca"
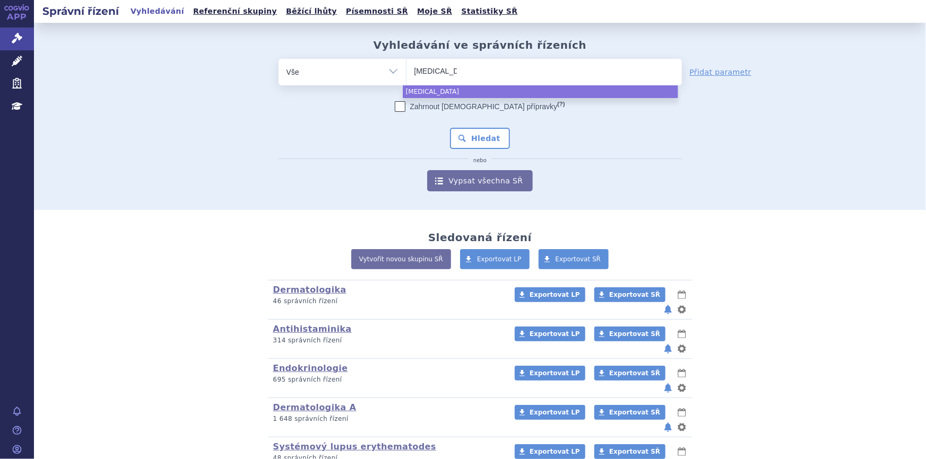
select select "zavesca"
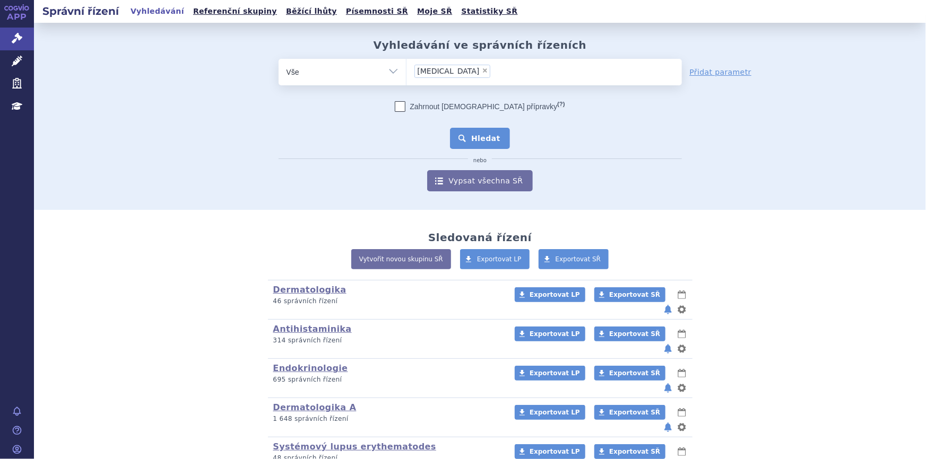
click at [459, 138] on button "Hledat" at bounding box center [480, 138] width 60 height 21
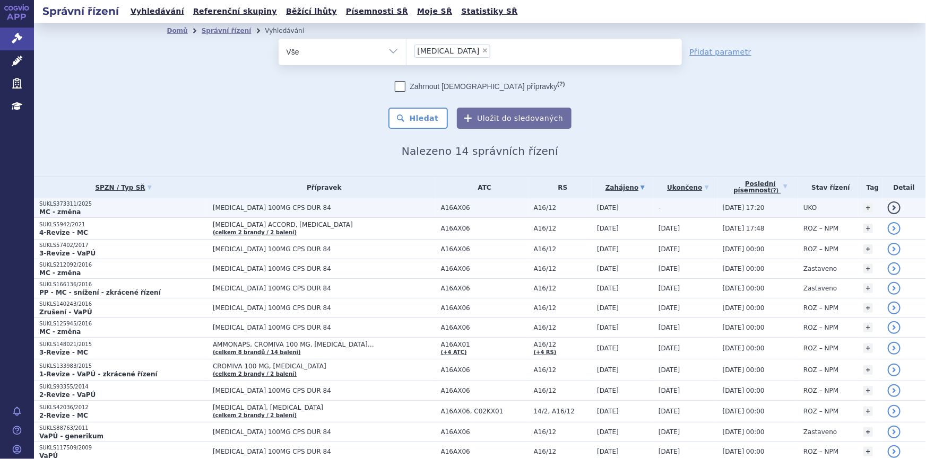
click at [398, 206] on span "[MEDICAL_DATA] 100MG CPS DUR 84" at bounding box center [324, 207] width 223 height 7
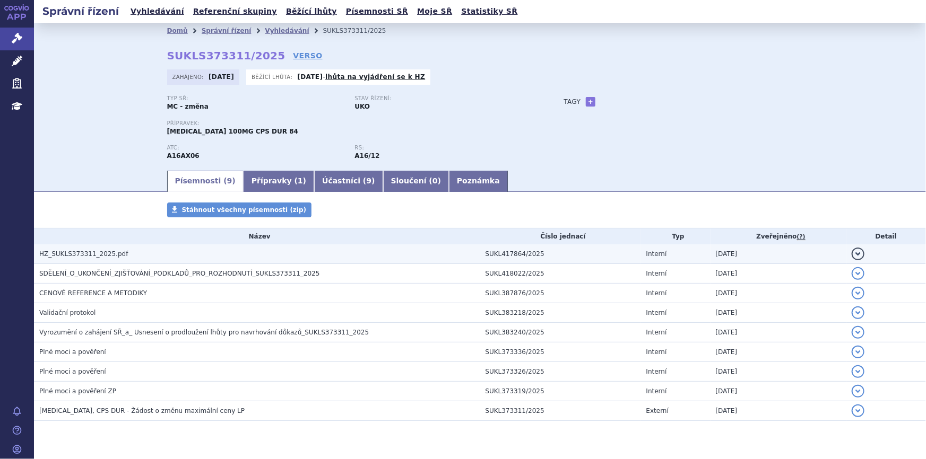
click at [169, 255] on h3 "HZ_SUKLS373311_2025.pdf" at bounding box center [259, 254] width 441 height 11
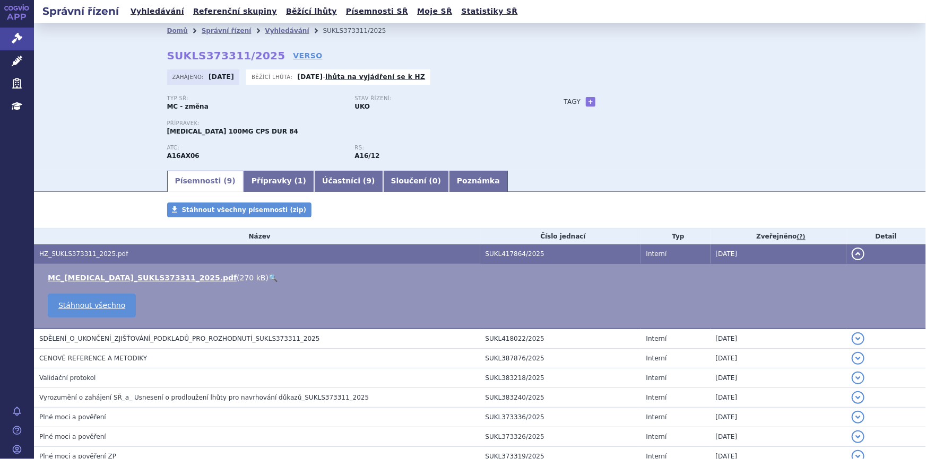
click at [268, 276] on link "🔍" at bounding box center [272, 278] width 9 height 8
